Goal: Transaction & Acquisition: Purchase product/service

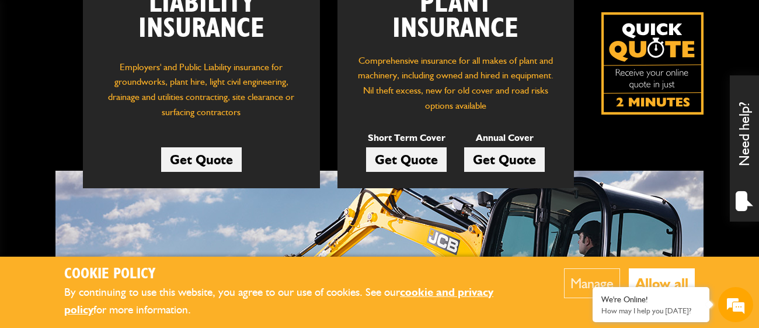
scroll to position [241, 0]
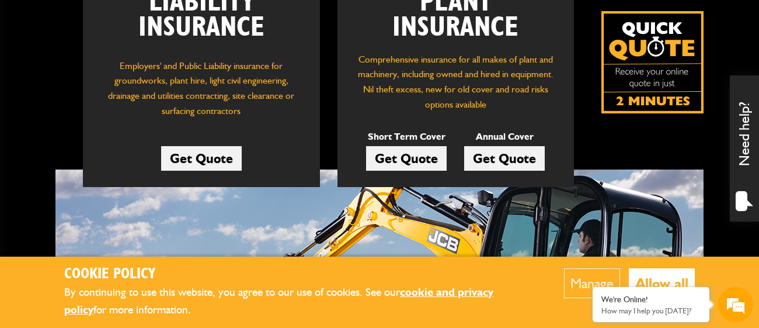
click at [408, 157] on link "Get Quote" at bounding box center [406, 158] width 81 height 25
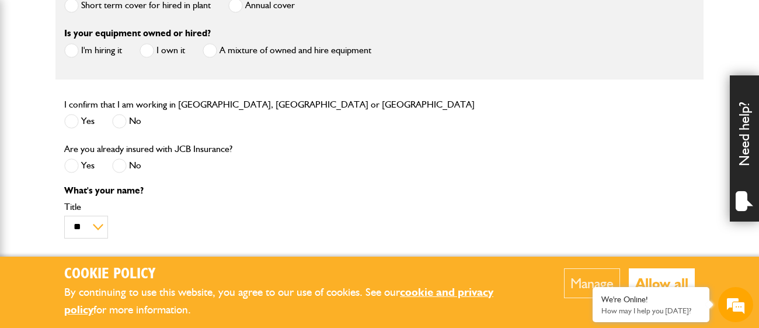
scroll to position [437, 0]
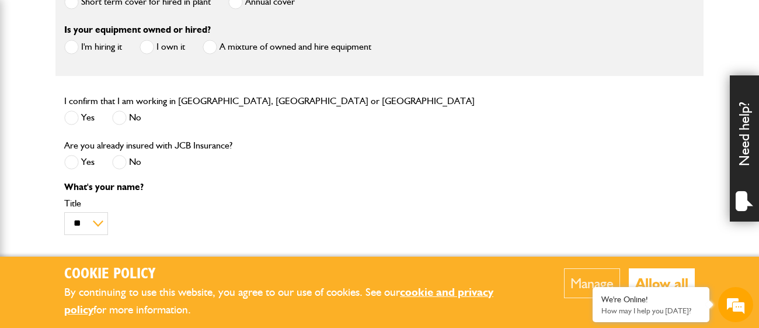
click at [76, 113] on span at bounding box center [71, 117] width 15 height 15
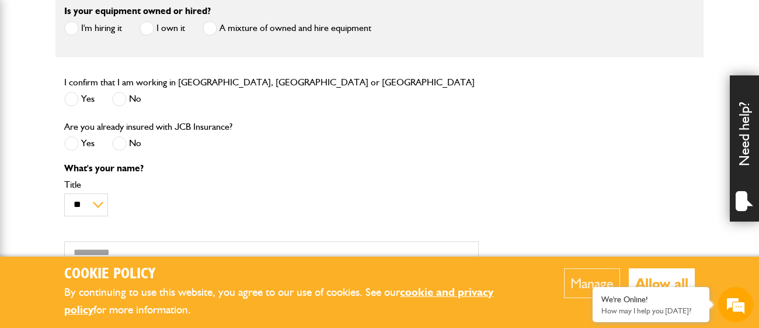
scroll to position [462, 0]
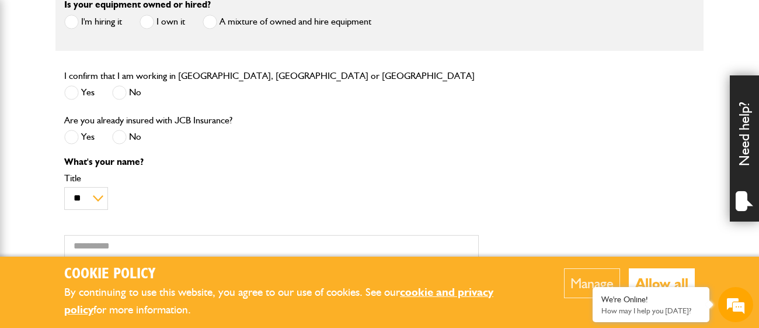
click at [117, 138] on span at bounding box center [119, 137] width 15 height 15
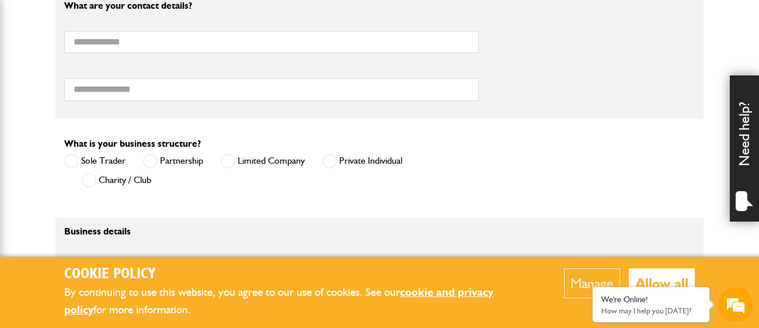
scroll to position [576, 0]
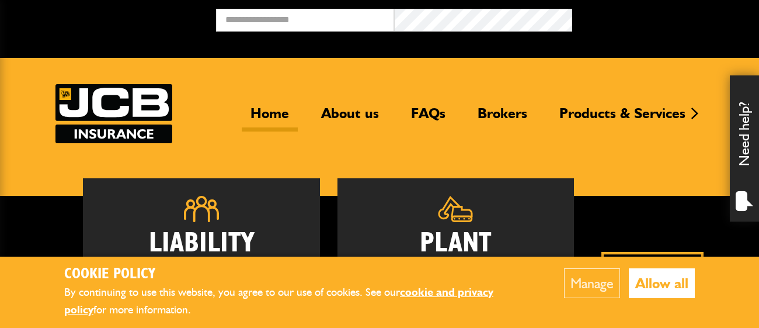
scroll to position [238, 0]
